Goal: Transaction & Acquisition: Purchase product/service

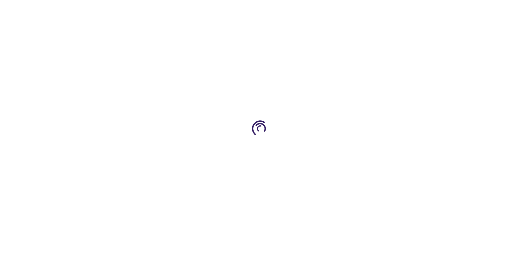
click at [343, 8] on link "Log In" at bounding box center [343, 8] width 11 height 4
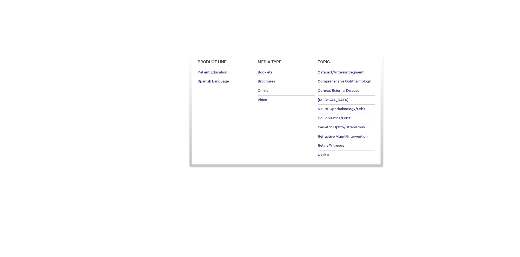
click at [211, 47] on span "Patient Education" at bounding box center [211, 47] width 37 height 4
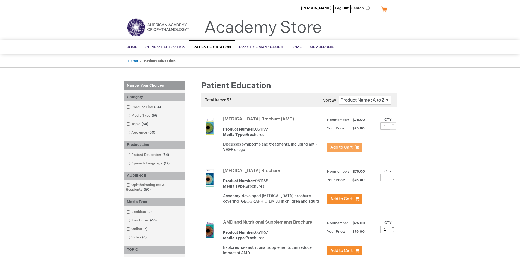
click at [344, 147] on span "Add to Cart" at bounding box center [341, 147] width 22 height 5
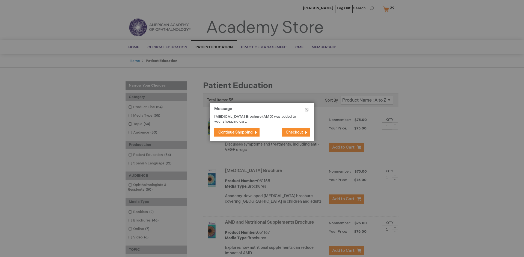
click at [235, 132] on span "Continue Shopping" at bounding box center [235, 132] width 34 height 5
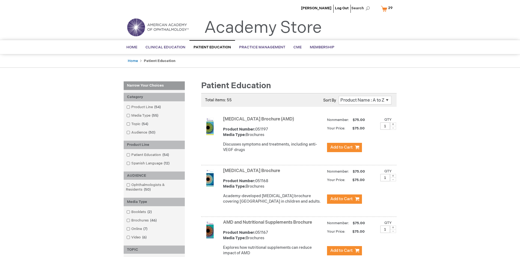
click at [268, 225] on link "AMD and Nutritional Supplements Brochure" at bounding box center [267, 222] width 89 height 5
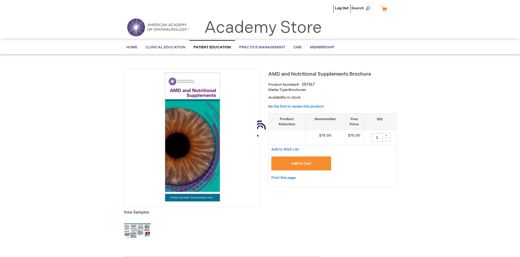
type input "1"
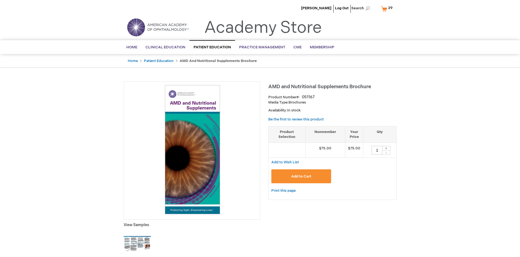
click at [301, 176] on span "Add to Cart" at bounding box center [301, 176] width 20 height 4
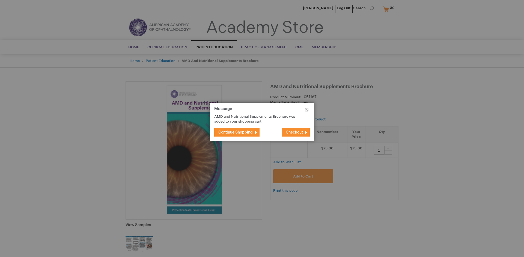
click at [235, 132] on span "Continue Shopping" at bounding box center [235, 132] width 34 height 5
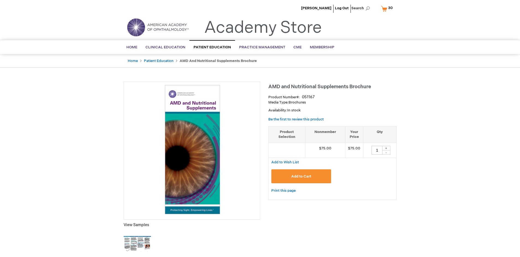
click at [387, 8] on span "30 30 items" at bounding box center [390, 8] width 6 height 7
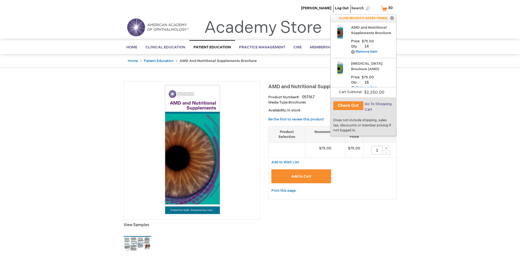
click at [377, 104] on span "Go To Shopping Cart" at bounding box center [377, 107] width 27 height 10
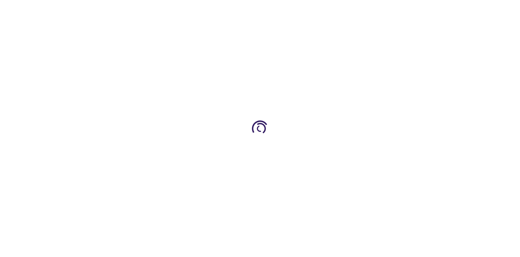
select select "US"
select select "41"
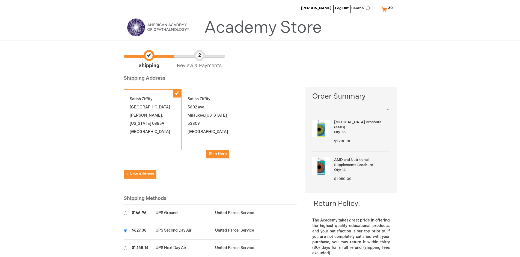
click at [125, 230] on input "radio" at bounding box center [126, 231] width 4 height 4
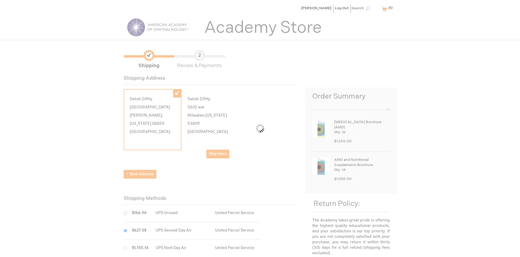
scroll to position [27, 0]
